Goal: Task Accomplishment & Management: Use online tool/utility

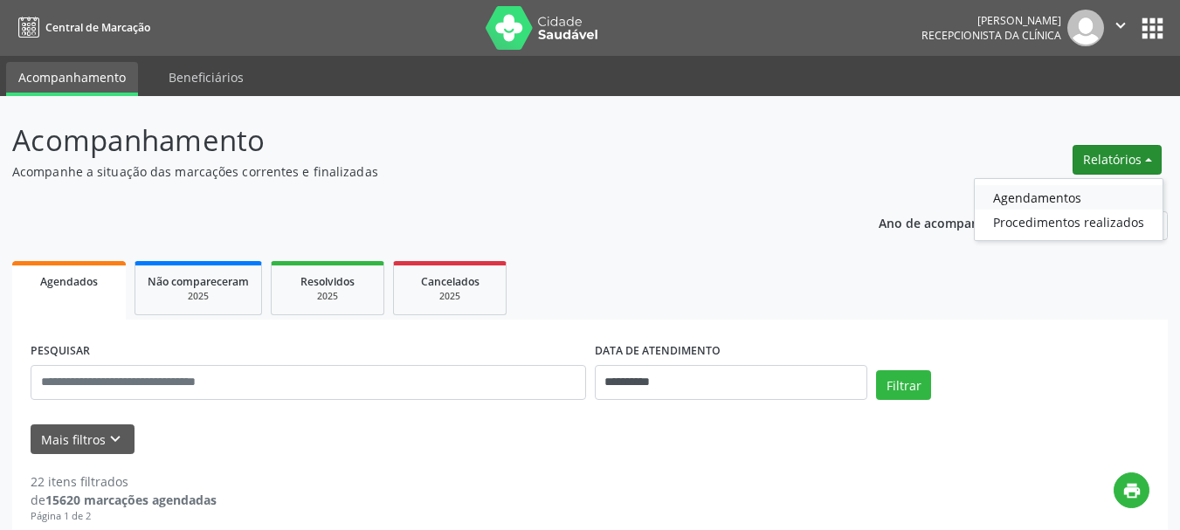
click at [1043, 196] on link "Agendamentos" at bounding box center [1069, 197] width 188 height 24
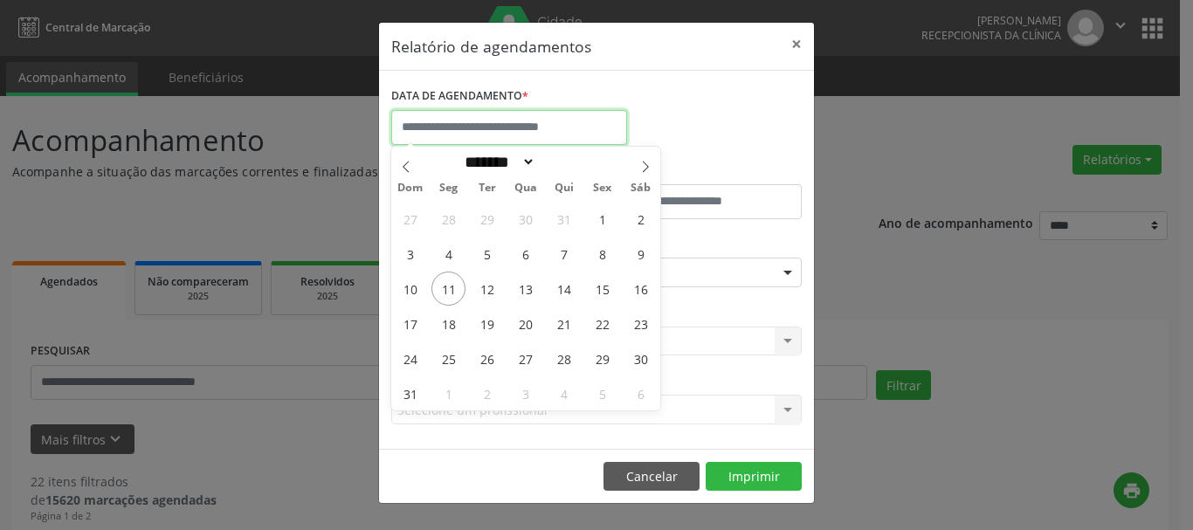
click at [524, 136] on input "text" at bounding box center [509, 127] width 236 height 35
click at [450, 286] on span "11" at bounding box center [448, 289] width 34 height 34
type input "**********"
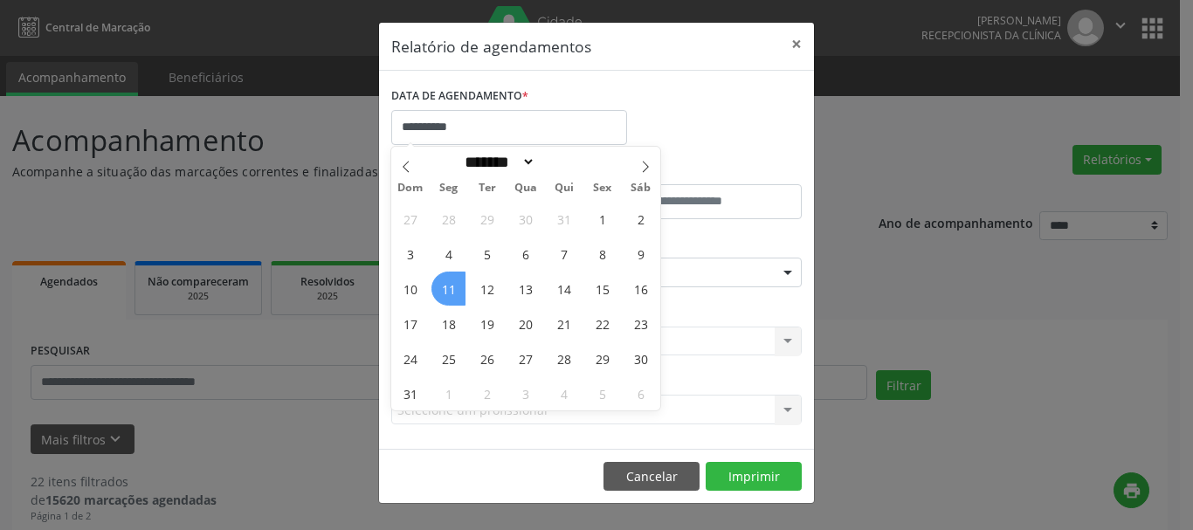
click at [450, 287] on span "11" at bounding box center [448, 289] width 34 height 34
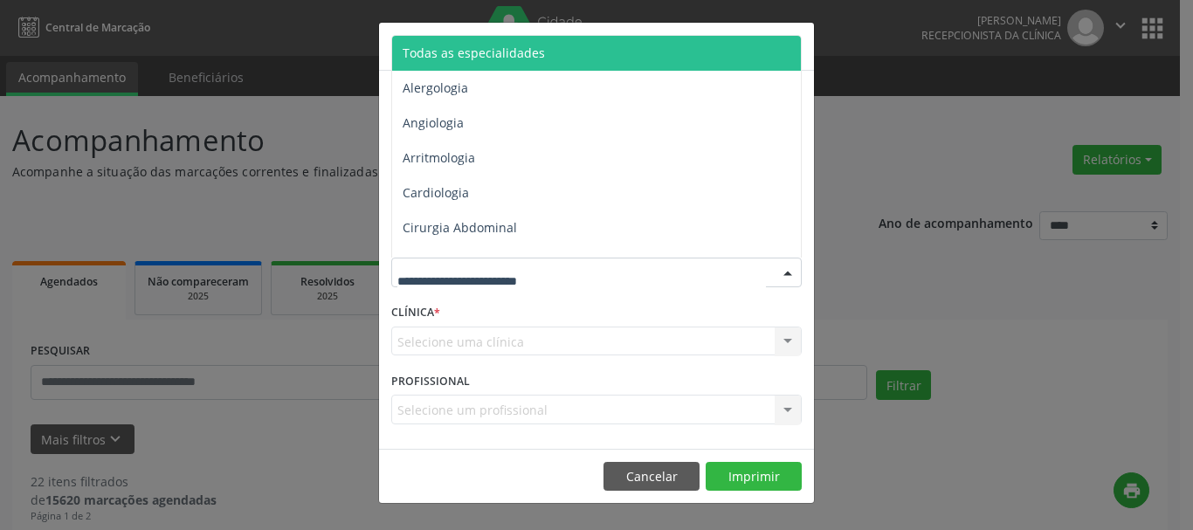
click at [558, 61] on span "Todas as especialidades" at bounding box center [597, 53] width 411 height 35
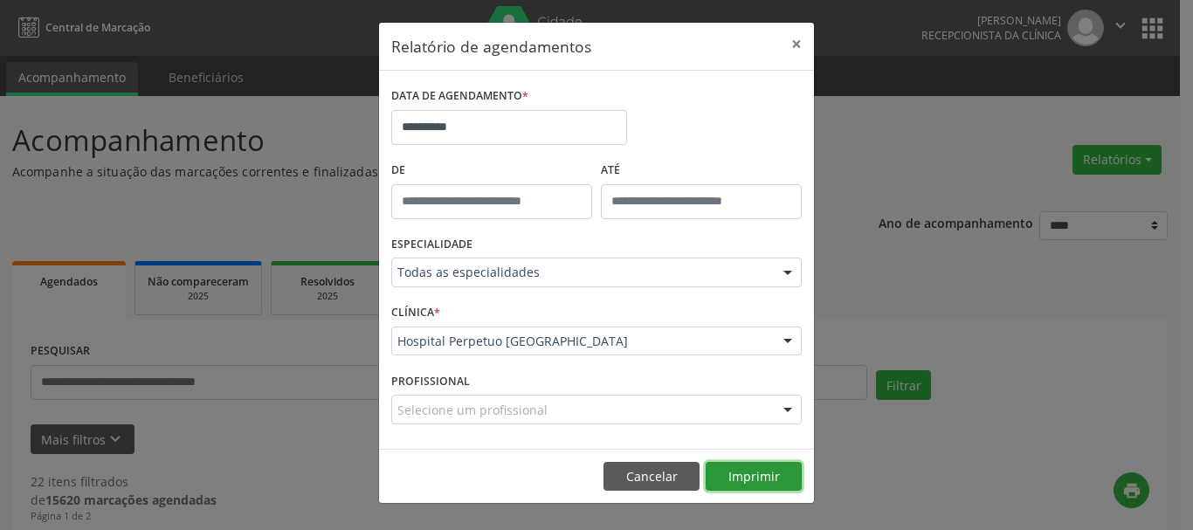
click at [755, 474] on button "Imprimir" at bounding box center [754, 477] width 96 height 30
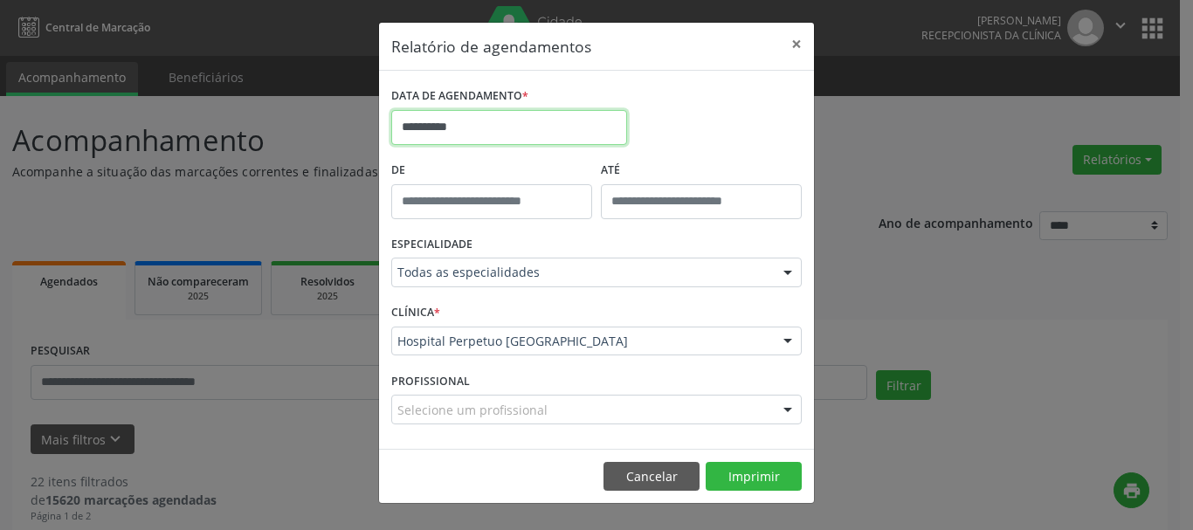
click at [573, 128] on input "**********" at bounding box center [509, 127] width 236 height 35
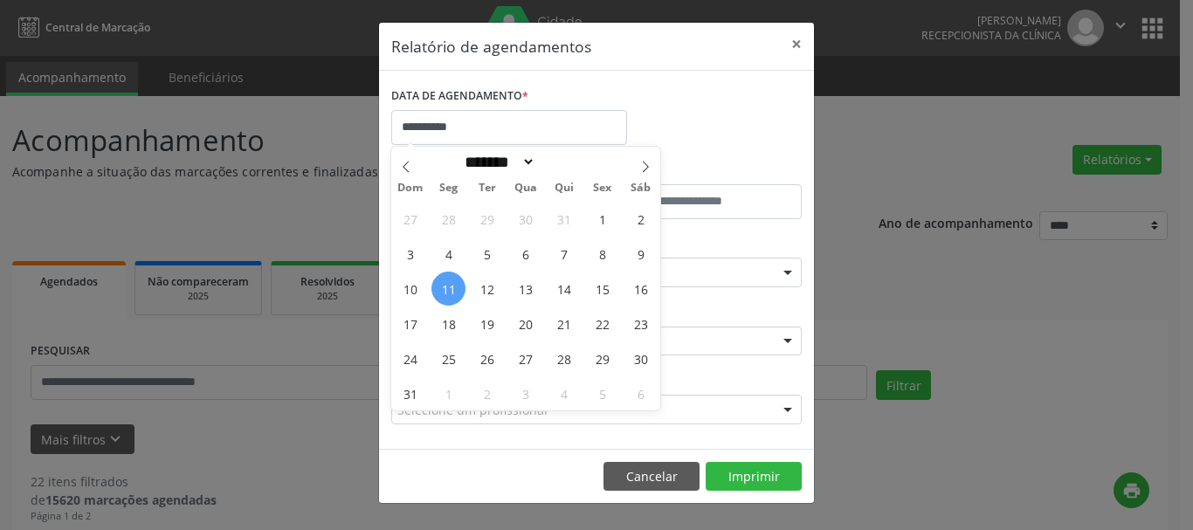
click at [443, 288] on span "11" at bounding box center [448, 289] width 34 height 34
type input "**********"
drag, startPoint x: 444, startPoint y: 291, endPoint x: 458, endPoint y: 293, distance: 14.9
click at [444, 292] on span "11" at bounding box center [448, 289] width 34 height 34
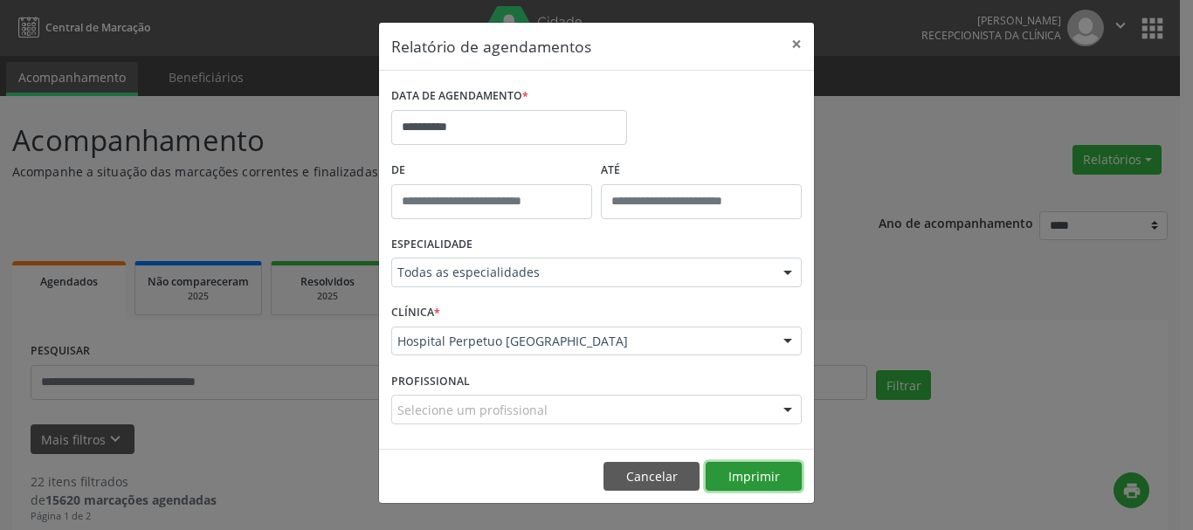
click at [761, 484] on button "Imprimir" at bounding box center [754, 477] width 96 height 30
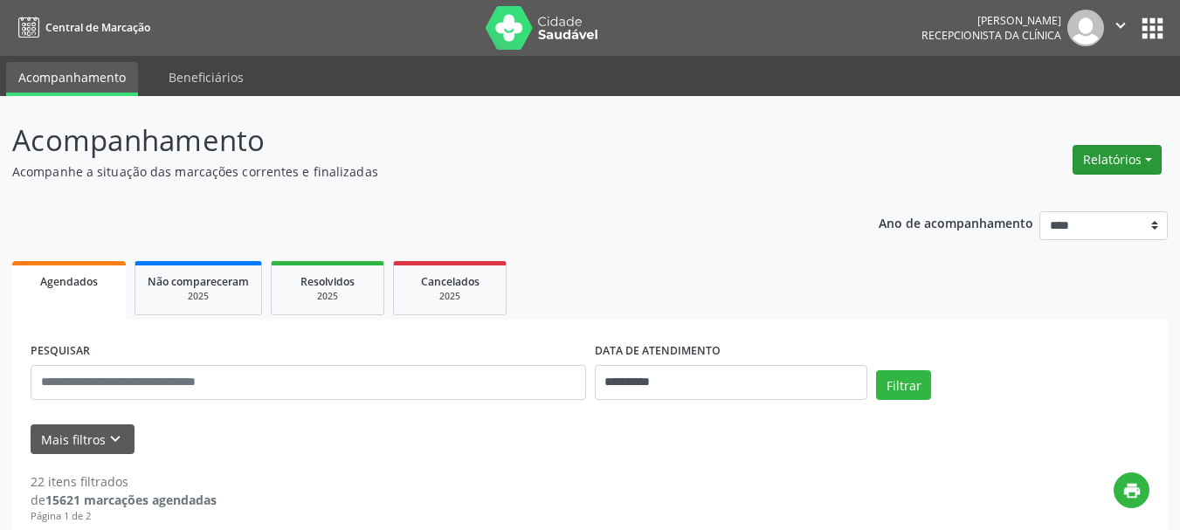
click at [1072, 169] on button "Relatórios" at bounding box center [1116, 160] width 89 height 30
click at [1047, 196] on link "Agendamentos" at bounding box center [1069, 197] width 188 height 24
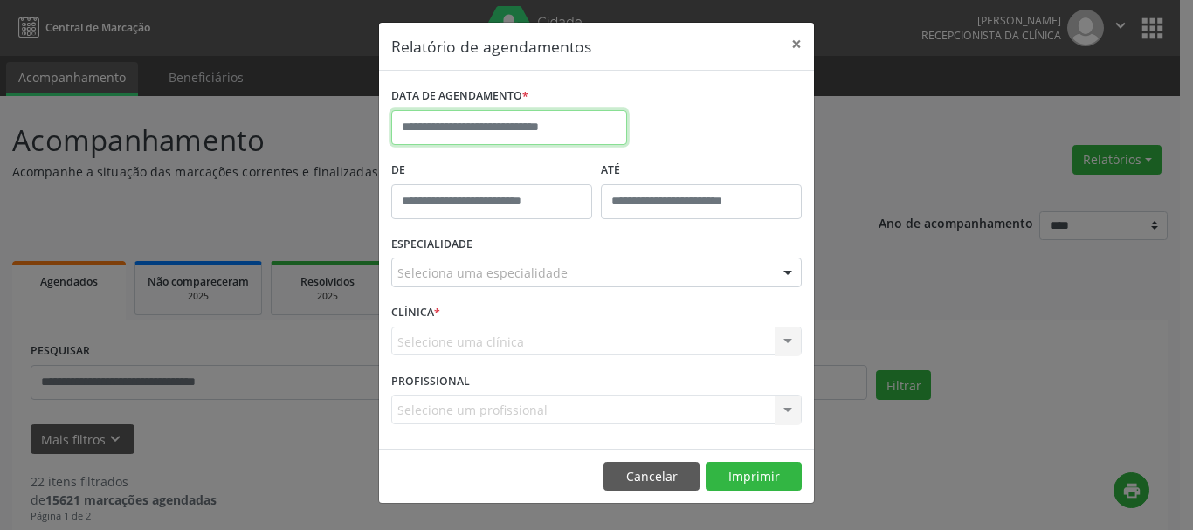
drag, startPoint x: 452, startPoint y: 120, endPoint x: 472, endPoint y: 142, distance: 30.3
click at [453, 121] on input "text" at bounding box center [509, 127] width 236 height 35
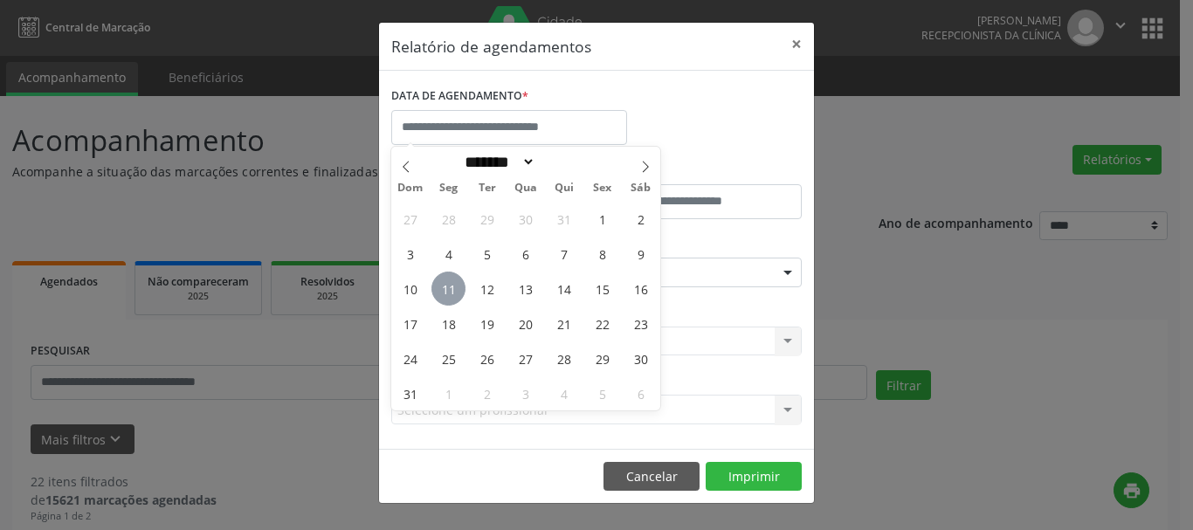
click at [442, 289] on span "11" at bounding box center [448, 289] width 34 height 34
type input "**********"
click at [442, 289] on span "11" at bounding box center [448, 289] width 34 height 34
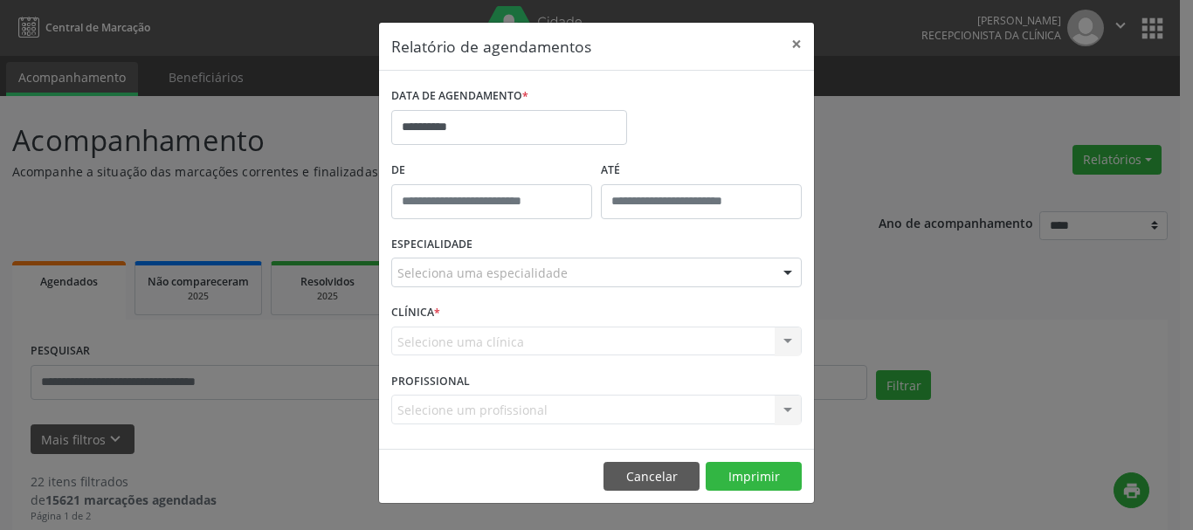
drag, startPoint x: 652, startPoint y: 268, endPoint x: 624, endPoint y: 245, distance: 36.7
click at [648, 265] on div "Seleciona uma especialidade" at bounding box center [596, 273] width 410 height 30
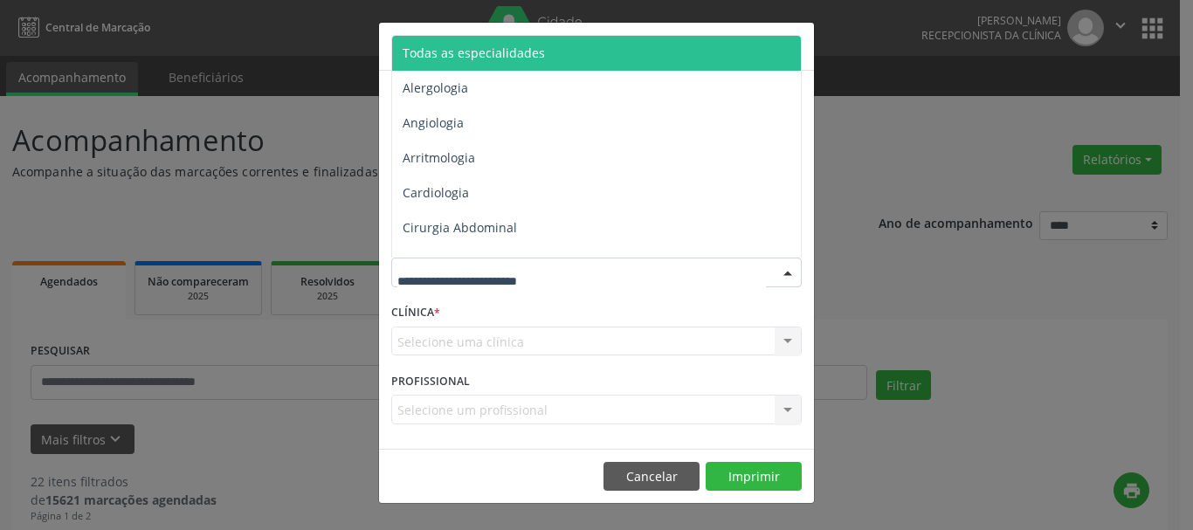
click at [583, 58] on span "Todas as especialidades" at bounding box center [597, 53] width 411 height 35
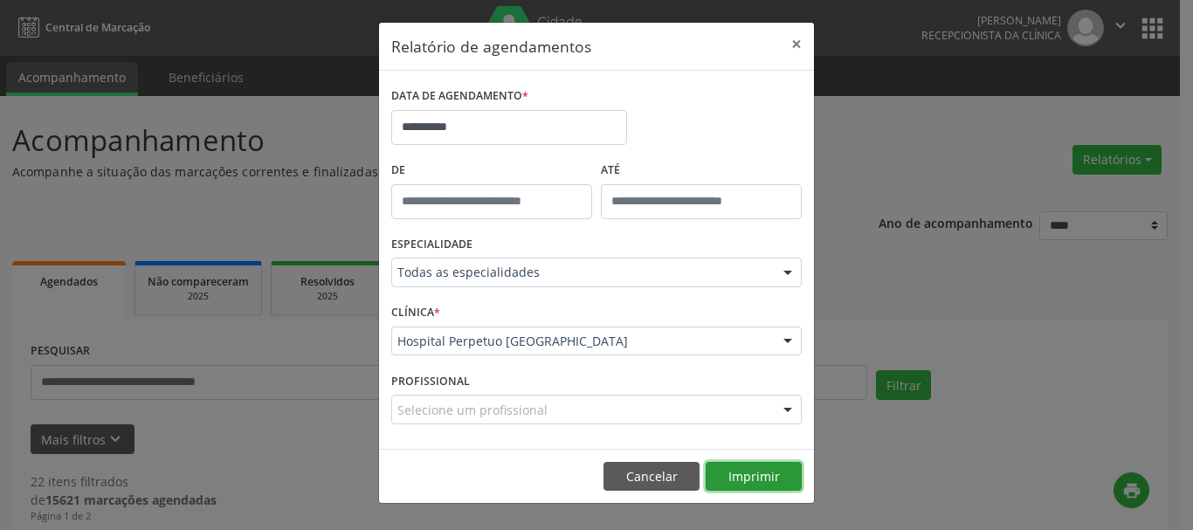
click at [761, 481] on button "Imprimir" at bounding box center [754, 477] width 96 height 30
